Goal: Information Seeking & Learning: Learn about a topic

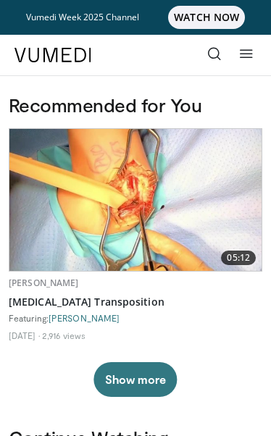
click at [216, 56] on icon at bounding box center [214, 53] width 14 height 14
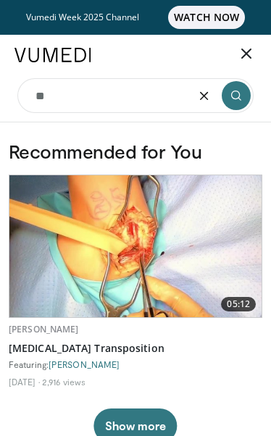
type input "*"
type input "**********"
click at [243, 95] on button "submit" at bounding box center [235, 95] width 29 height 29
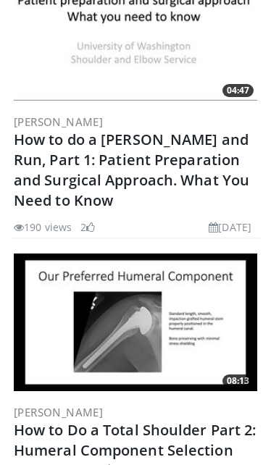
scroll to position [3170, 0]
click at [161, 156] on link "How to do a Ream and Run, Part 1: Patient Preparation and Surgical Approach. Wh…" at bounding box center [131, 170] width 235 height 80
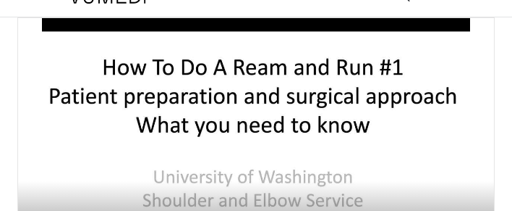
scroll to position [60, 0]
